Goal: Task Accomplishment & Management: Manage account settings

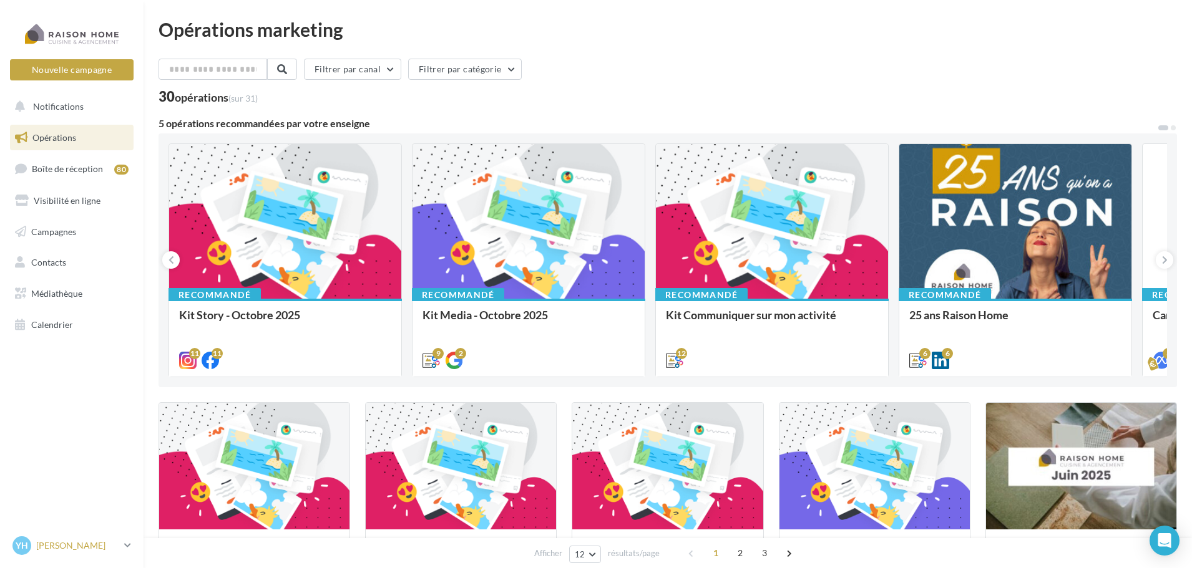
click at [129, 540] on icon at bounding box center [127, 545] width 7 height 11
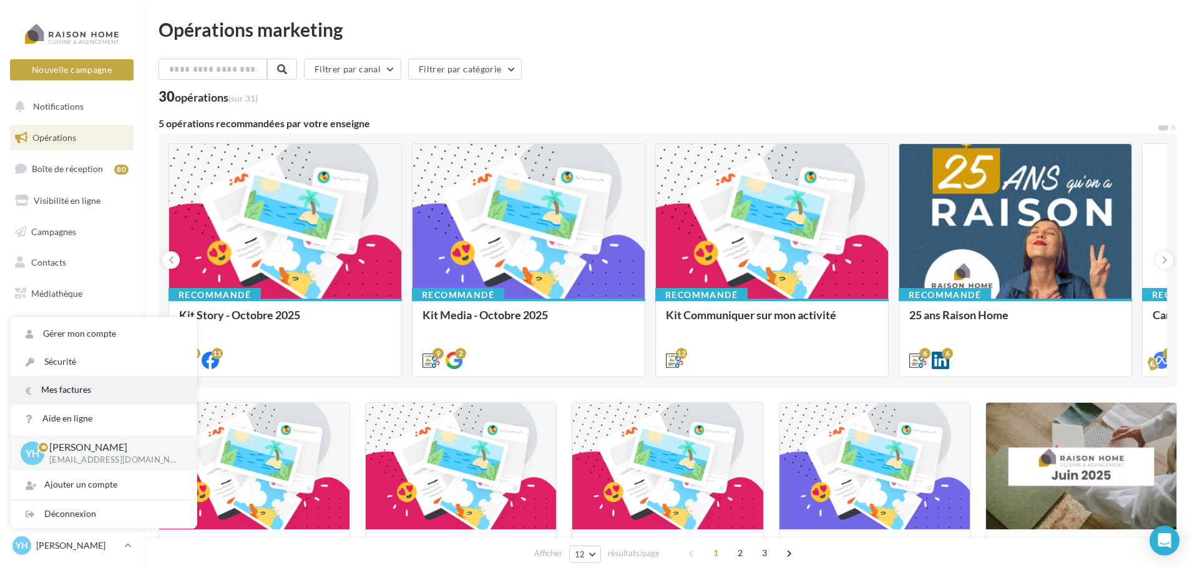
click at [99, 381] on link "Mes factures" at bounding box center [104, 390] width 186 height 28
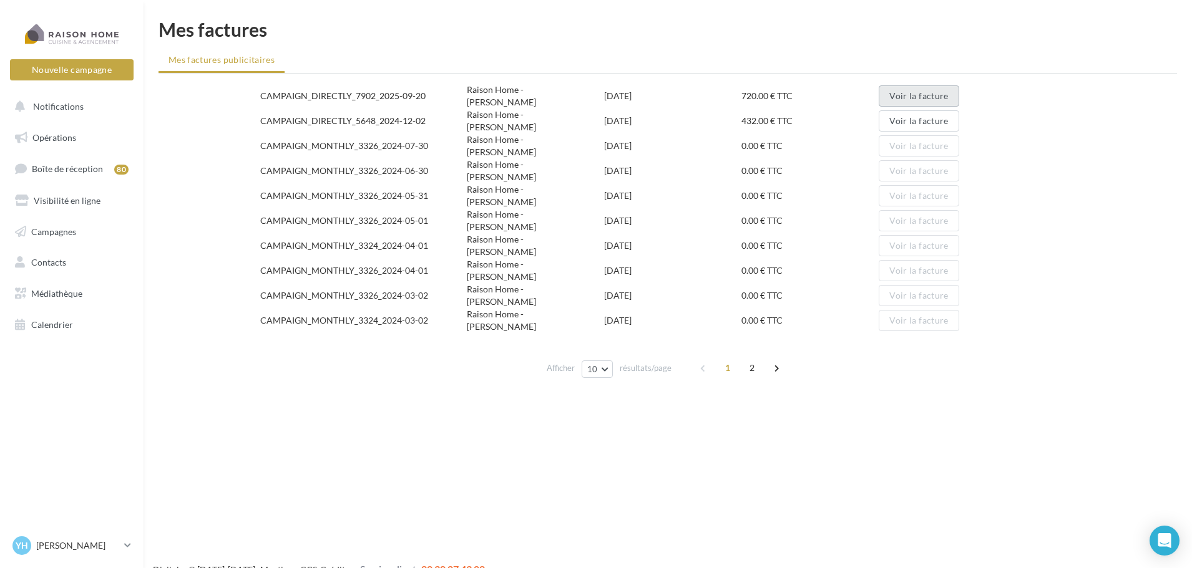
click at [903, 88] on button "Voir la facture" at bounding box center [918, 95] width 80 height 21
